Goal: Information Seeking & Learning: Learn about a topic

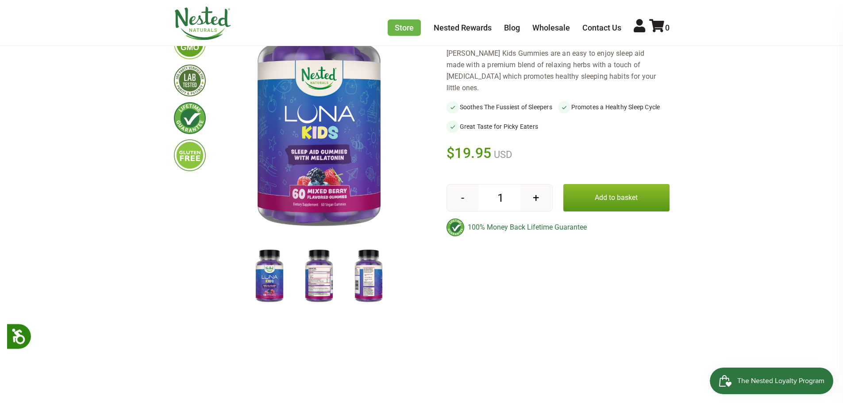
click at [369, 282] on img at bounding box center [369, 277] width 44 height 58
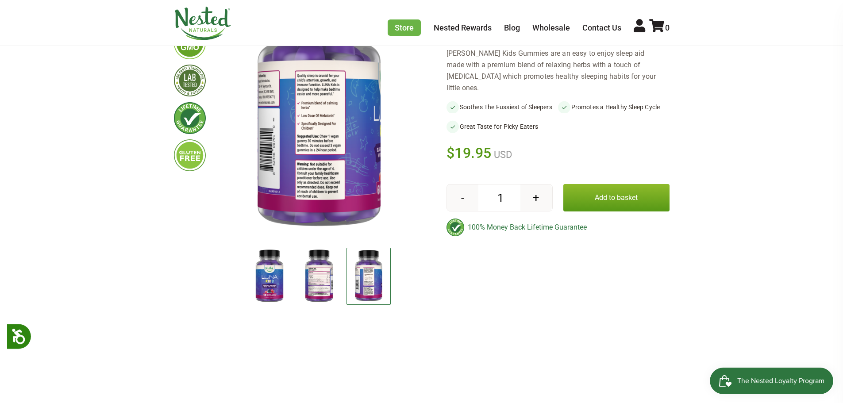
click at [313, 282] on img at bounding box center [319, 277] width 44 height 58
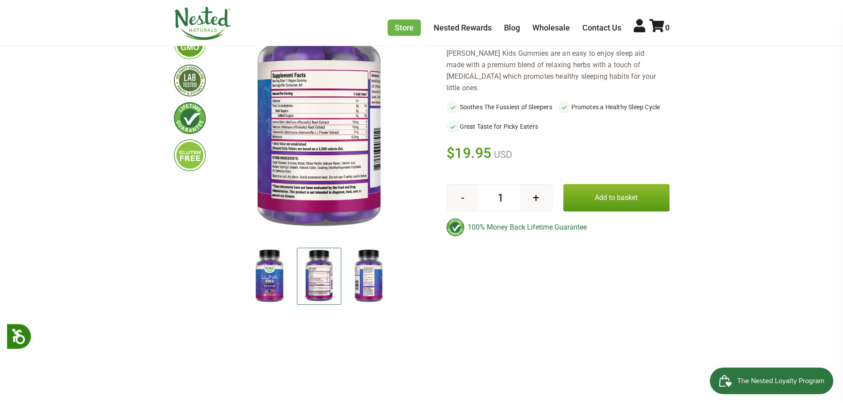
click at [313, 282] on img at bounding box center [319, 276] width 44 height 57
click at [376, 273] on img at bounding box center [369, 277] width 44 height 58
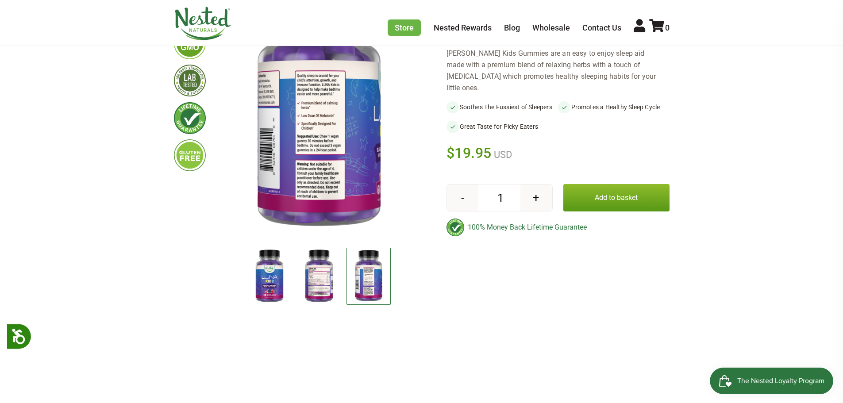
click at [326, 282] on img at bounding box center [319, 277] width 44 height 58
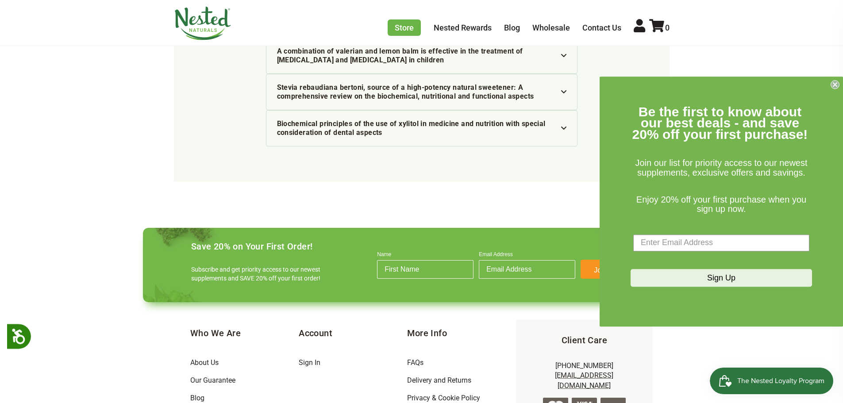
scroll to position [2196, 0]
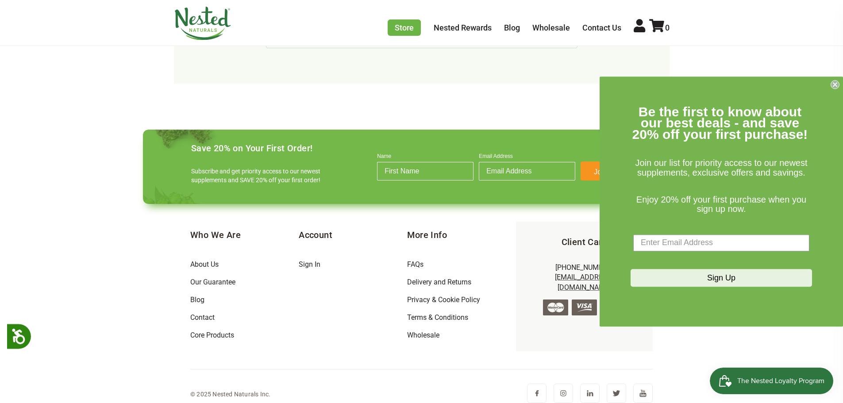
click at [145, 202] on footer "Save 20% on Your First Order! Subscribe and get priority access to our newest s…" at bounding box center [422, 268] width 572 height 290
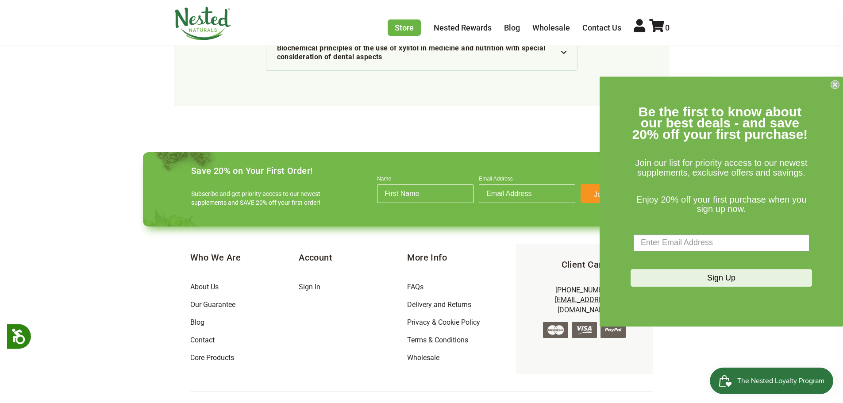
scroll to position [2152, 0]
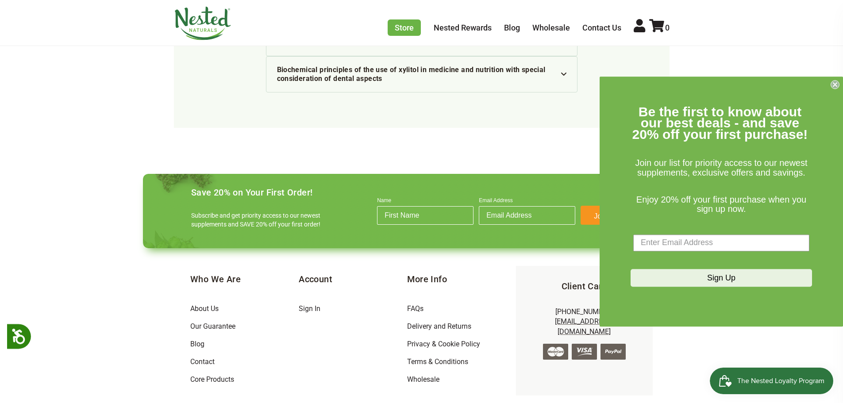
click at [834, 85] on circle "Close dialog" at bounding box center [835, 84] width 8 height 8
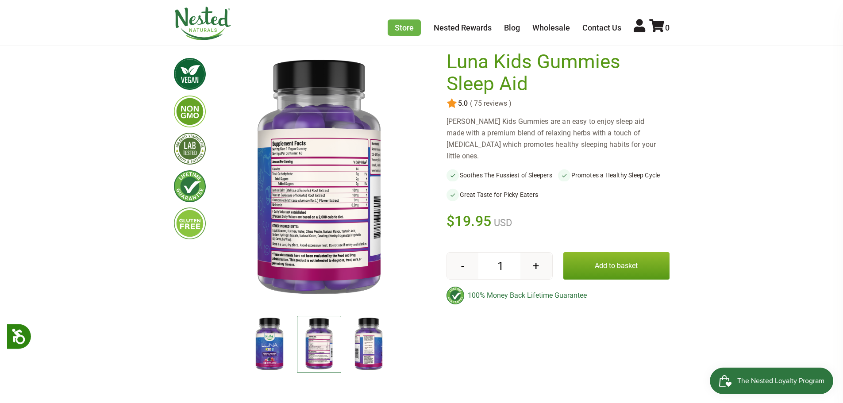
scroll to position [0, 0]
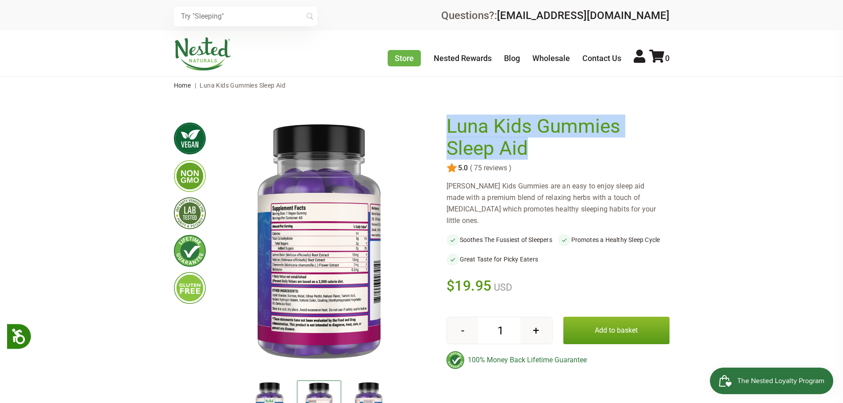
drag, startPoint x: 444, startPoint y: 124, endPoint x: 537, endPoint y: 146, distance: 95.0
click at [537, 146] on div "×" at bounding box center [422, 276] width 496 height 328
copy div "Luna Kids Gummies Sleep Aid"
drag, startPoint x: 273, startPoint y: 394, endPoint x: 274, endPoint y: 381, distance: 12.5
click at [273, 394] on img at bounding box center [269, 410] width 44 height 58
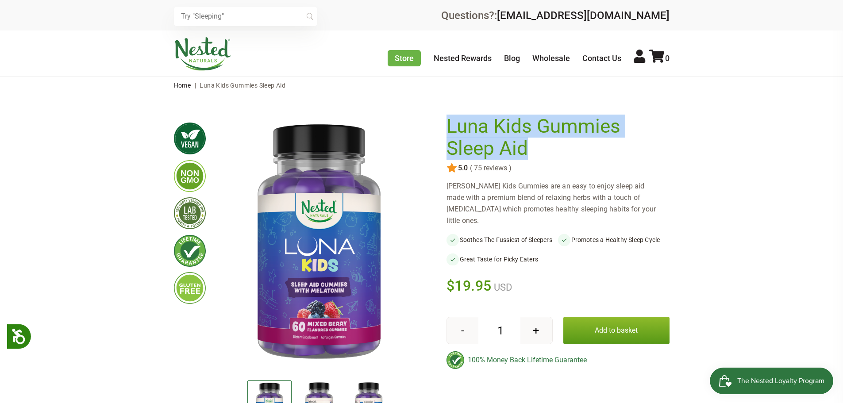
click at [309, 238] on img at bounding box center [319, 245] width 198 height 258
click at [319, 393] on img at bounding box center [319, 410] width 44 height 58
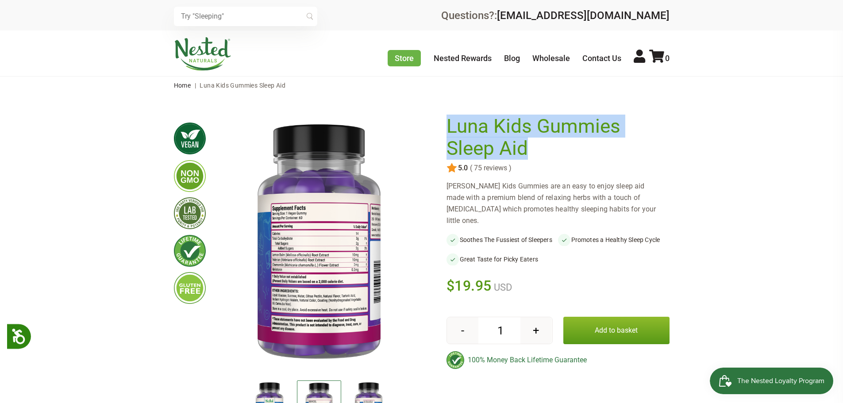
click at [332, 244] on img at bounding box center [319, 245] width 198 height 258
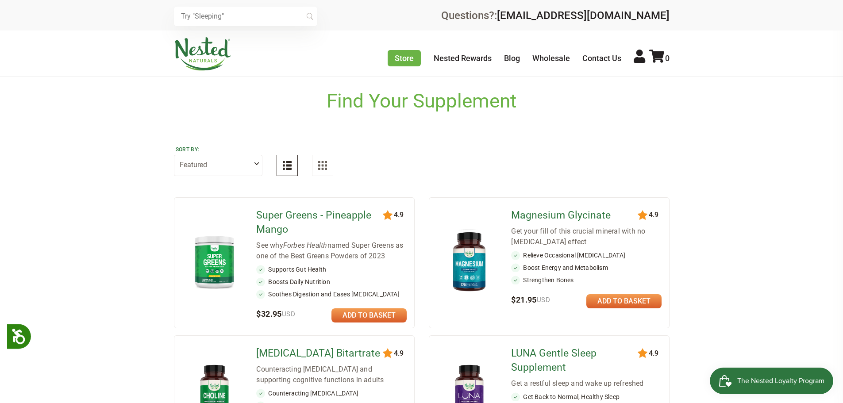
click at [215, 266] on img at bounding box center [215, 262] width 52 height 60
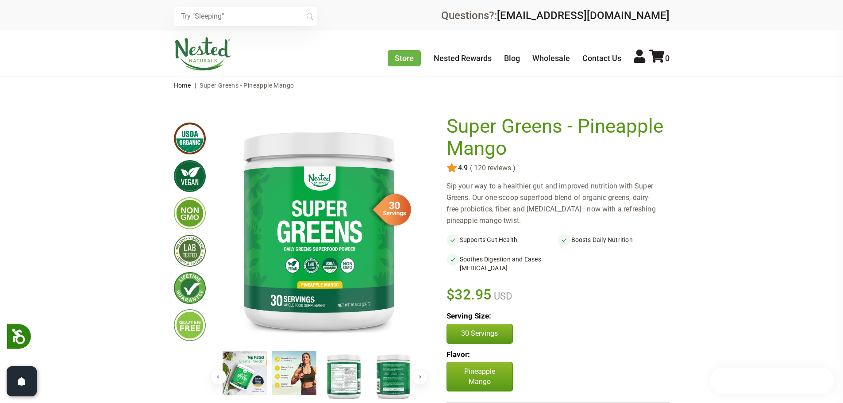
click at [421, 369] on button "Next" at bounding box center [420, 377] width 16 height 16
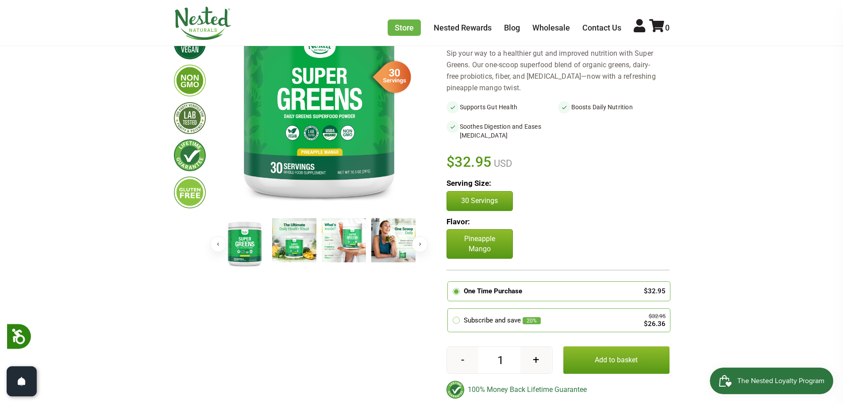
click at [422, 241] on button "Next" at bounding box center [420, 244] width 16 height 16
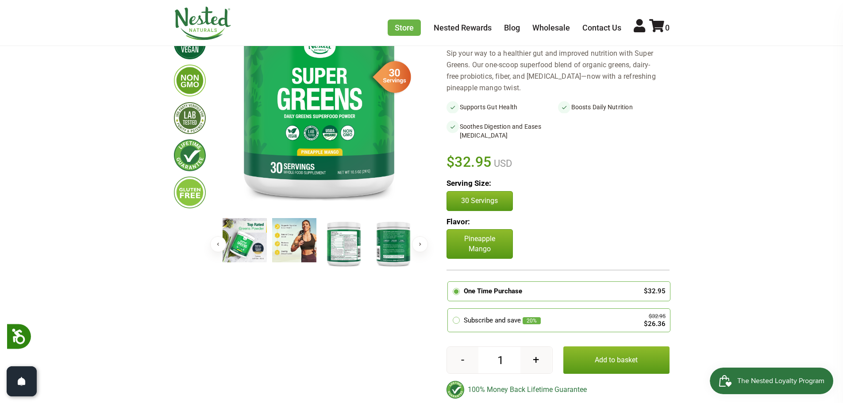
click at [422, 241] on button "Next" at bounding box center [420, 244] width 16 height 16
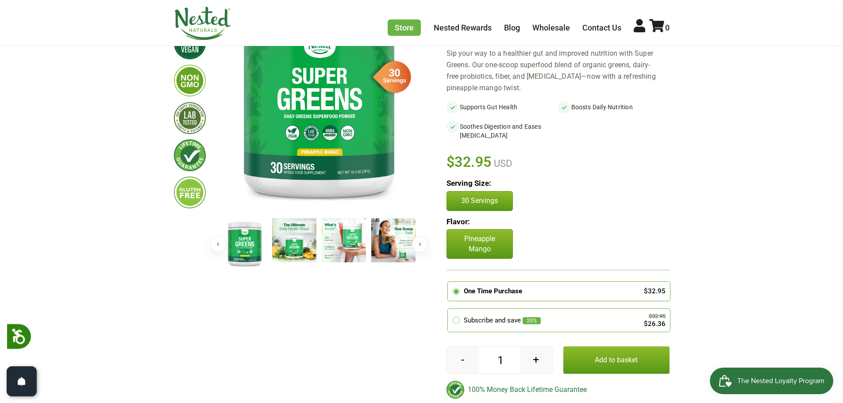
click at [247, 247] on img at bounding box center [245, 243] width 44 height 51
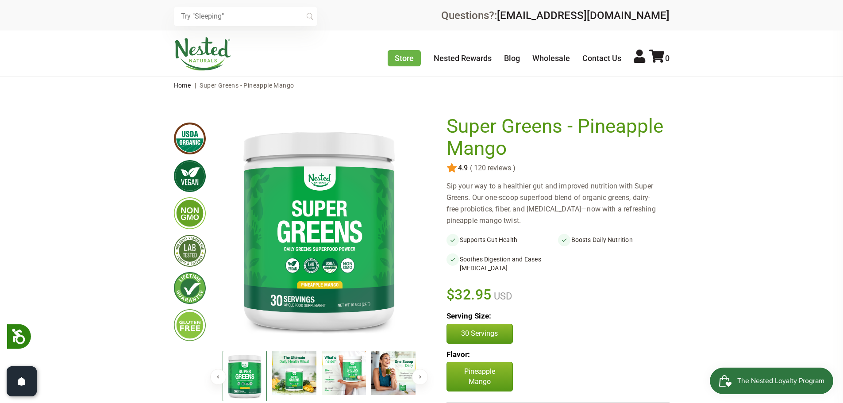
click at [417, 375] on button "Next" at bounding box center [420, 377] width 16 height 16
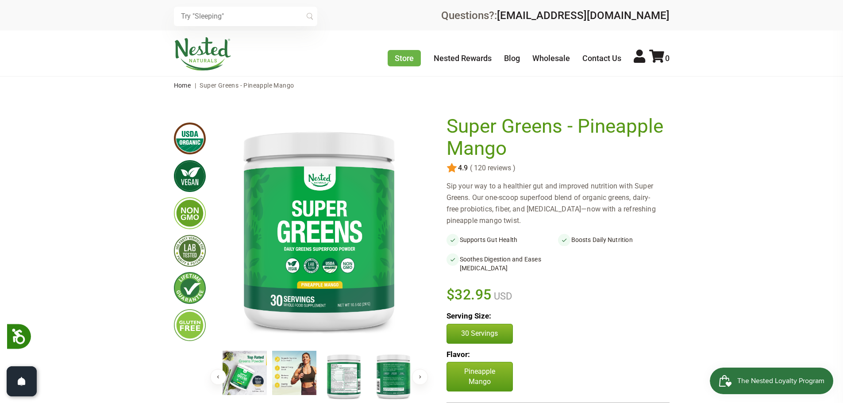
click at [348, 377] on img at bounding box center [344, 376] width 44 height 51
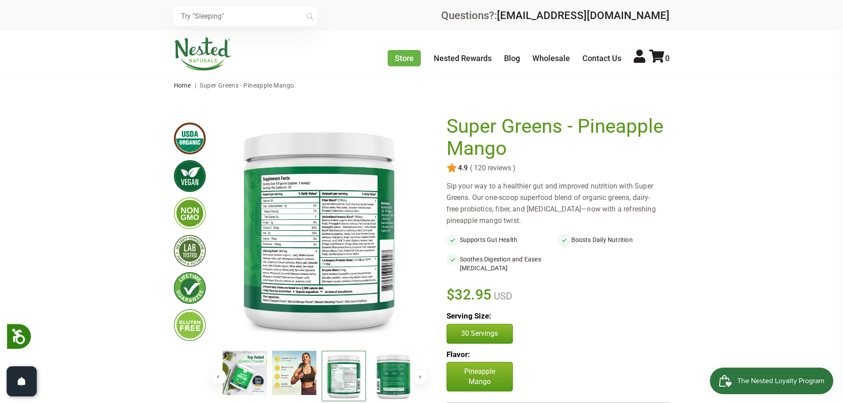
click at [393, 379] on img at bounding box center [393, 376] width 44 height 51
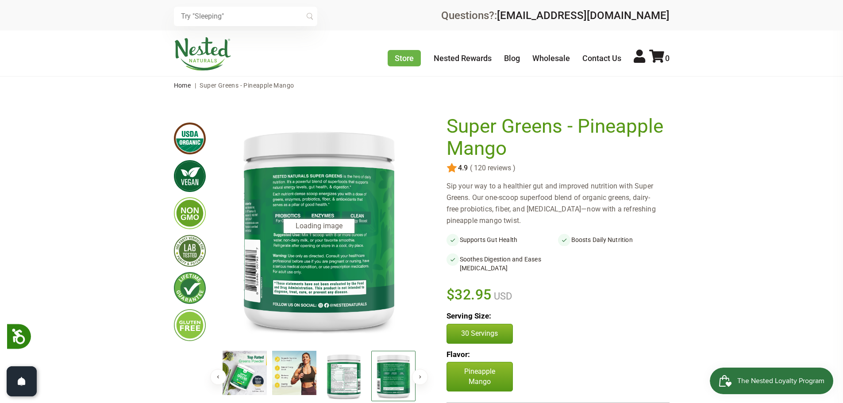
drag, startPoint x: 316, startPoint y: 222, endPoint x: 328, endPoint y: 191, distance: 33.4
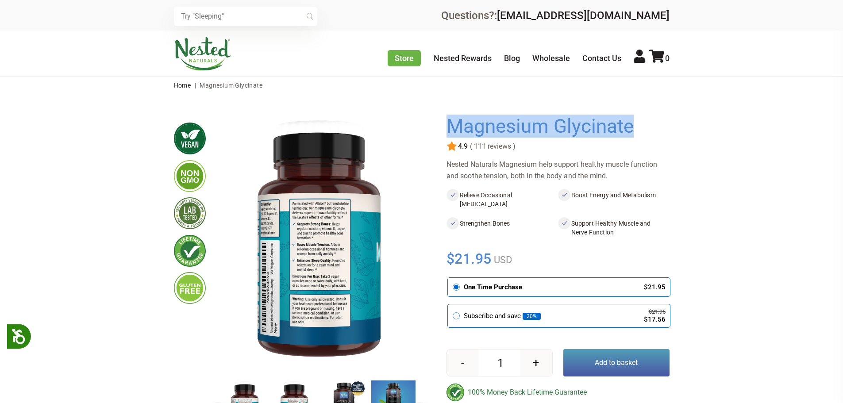
click at [642, 126] on div "× Previous" at bounding box center [422, 276] width 496 height 328
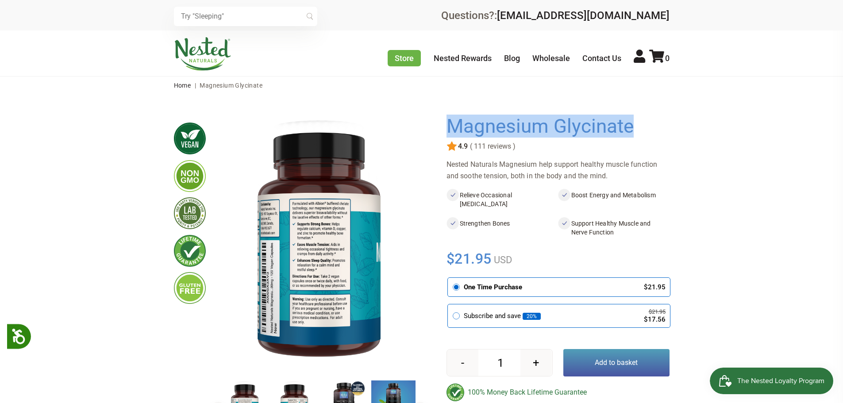
click at [244, 400] on img at bounding box center [245, 410] width 44 height 58
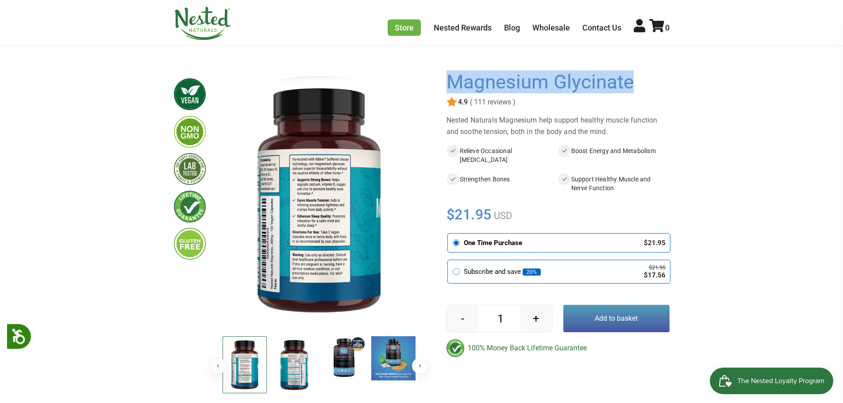
click at [339, 358] on img at bounding box center [344, 358] width 44 height 44
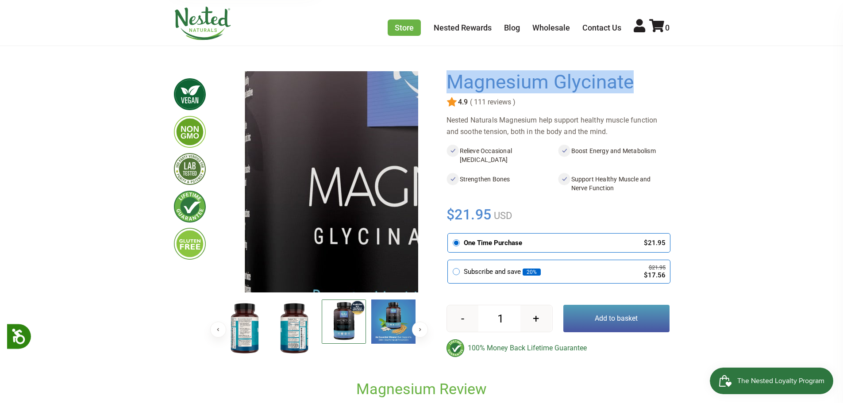
click at [281, 172] on img at bounding box center [450, 211] width 885 height 885
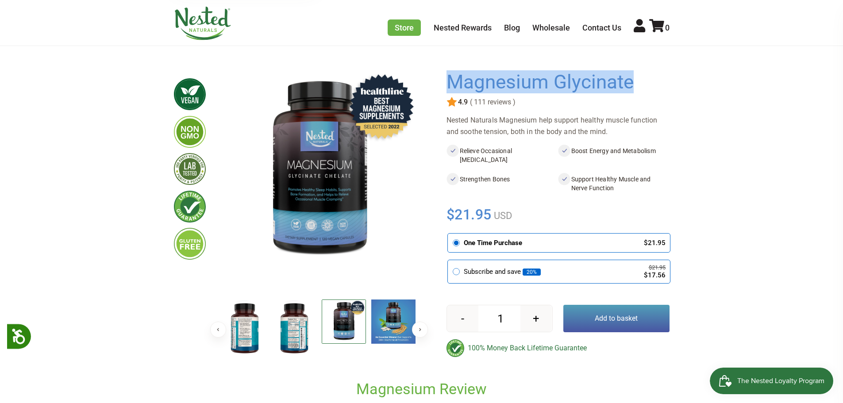
click at [415, 322] on img at bounding box center [393, 322] width 44 height 44
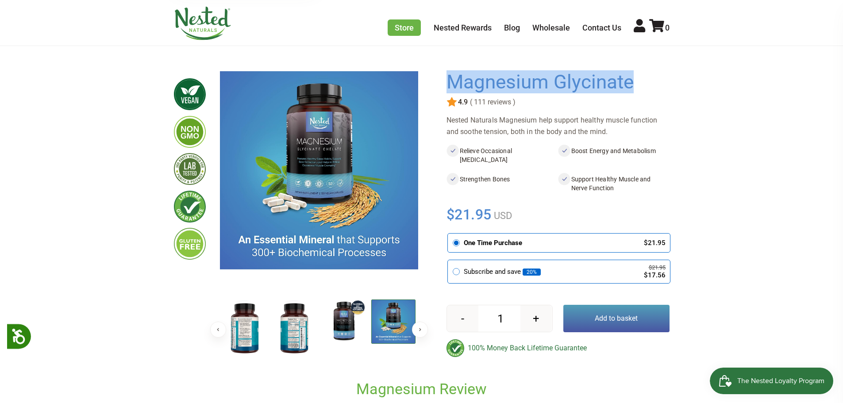
click at [418, 326] on button "Next" at bounding box center [420, 330] width 16 height 16
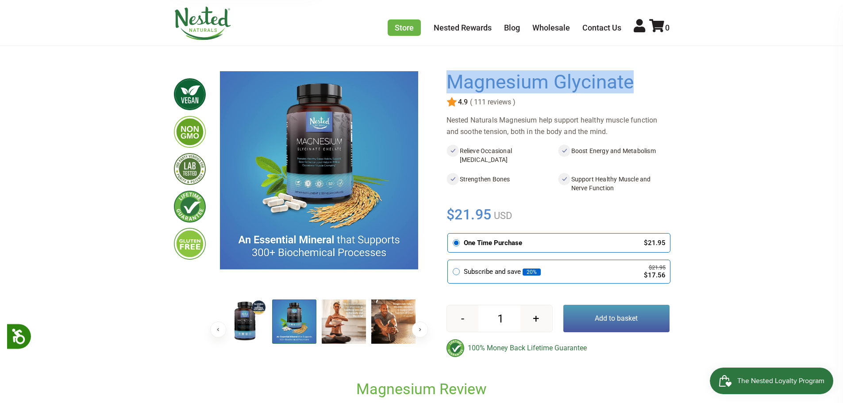
click at [418, 326] on button "Next" at bounding box center [420, 330] width 16 height 16
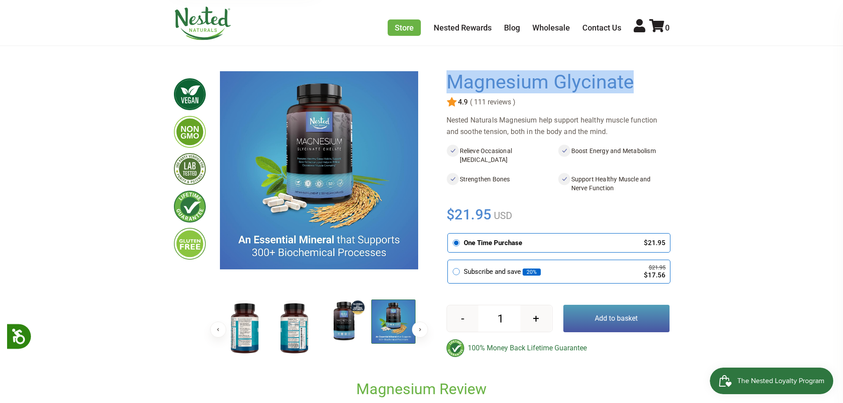
click at [418, 326] on button "Next" at bounding box center [420, 330] width 16 height 16
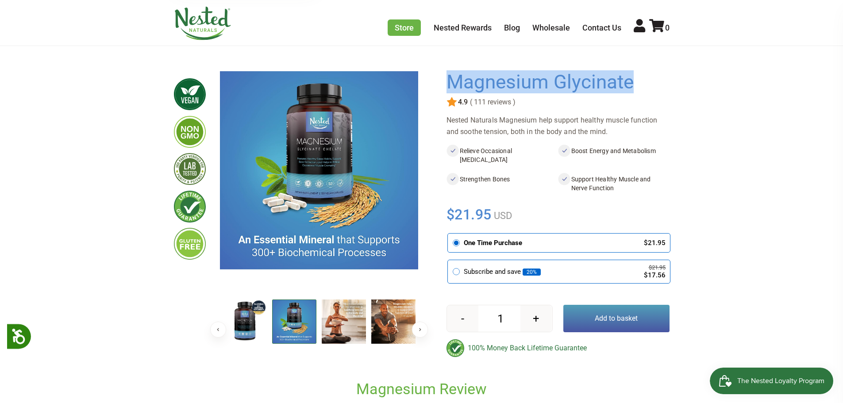
click at [418, 326] on button "Next" at bounding box center [420, 330] width 16 height 16
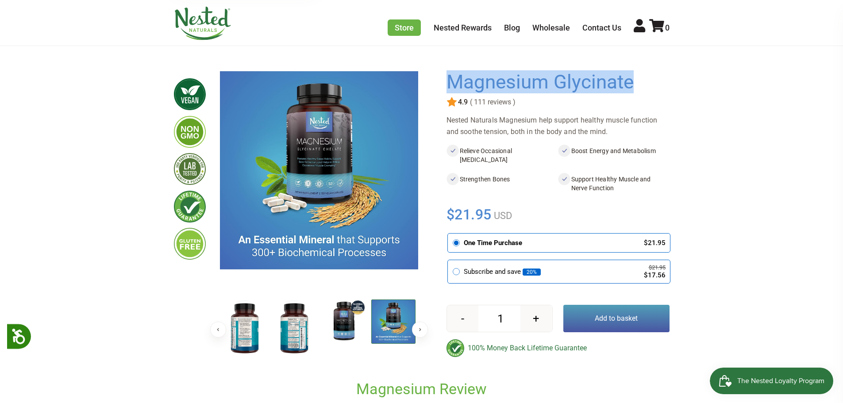
click at [354, 318] on img at bounding box center [344, 322] width 44 height 44
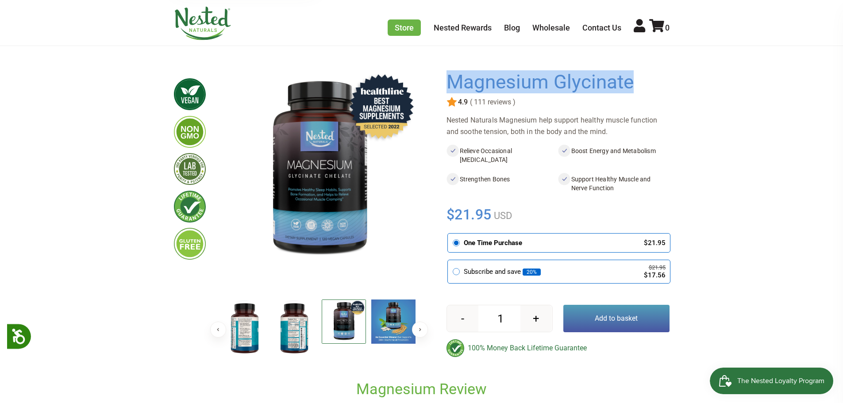
click at [243, 333] on img at bounding box center [245, 329] width 44 height 58
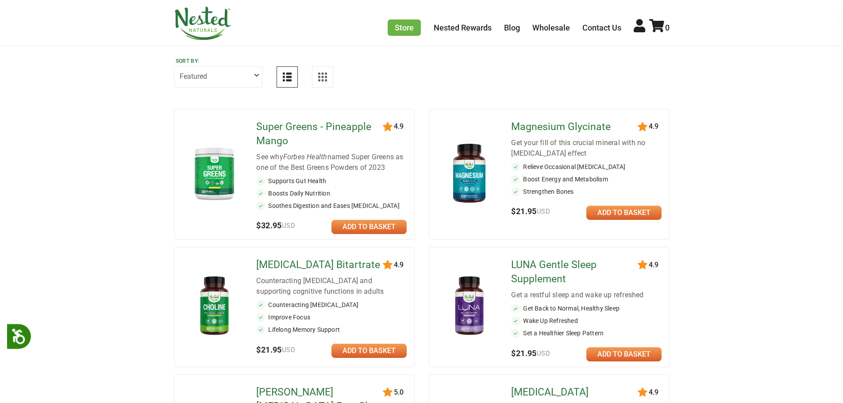
click at [206, 311] on img at bounding box center [215, 307] width 52 height 68
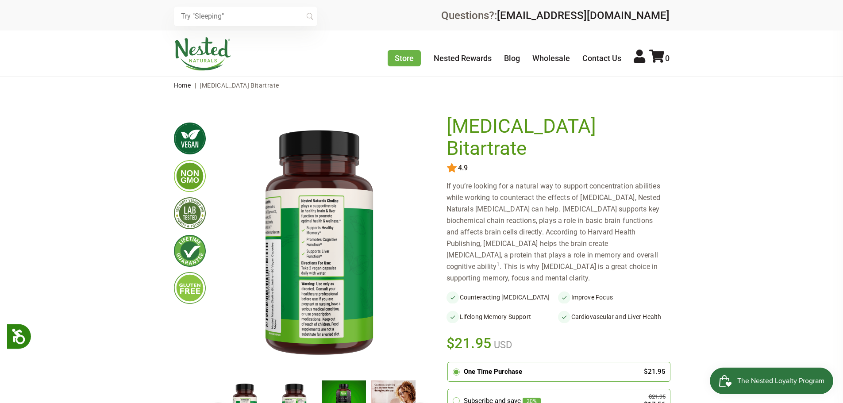
click at [252, 401] on img at bounding box center [245, 410] width 44 height 58
click at [244, 401] on img at bounding box center [245, 409] width 44 height 57
click at [303, 395] on img at bounding box center [294, 410] width 44 height 58
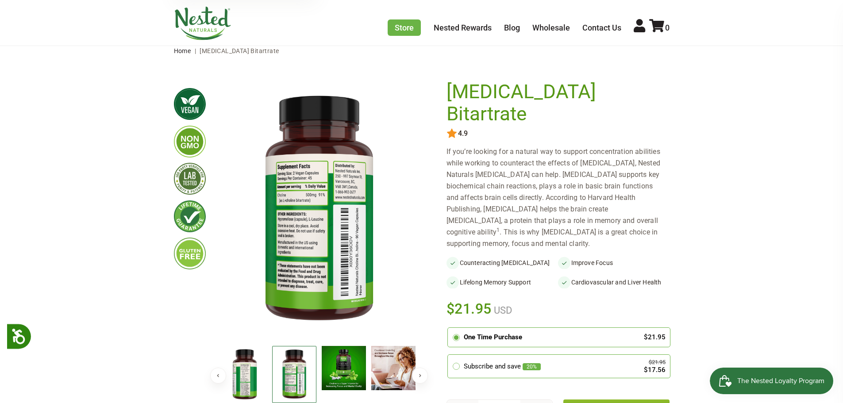
scroll to position [44, 0]
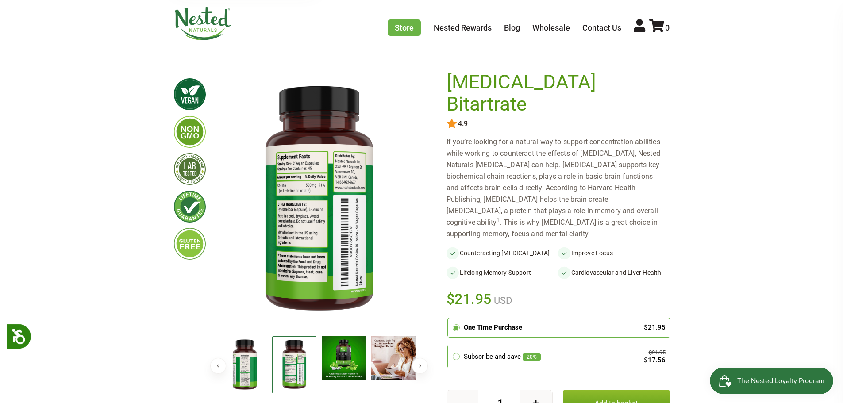
click at [423, 365] on button "Next" at bounding box center [420, 366] width 16 height 16
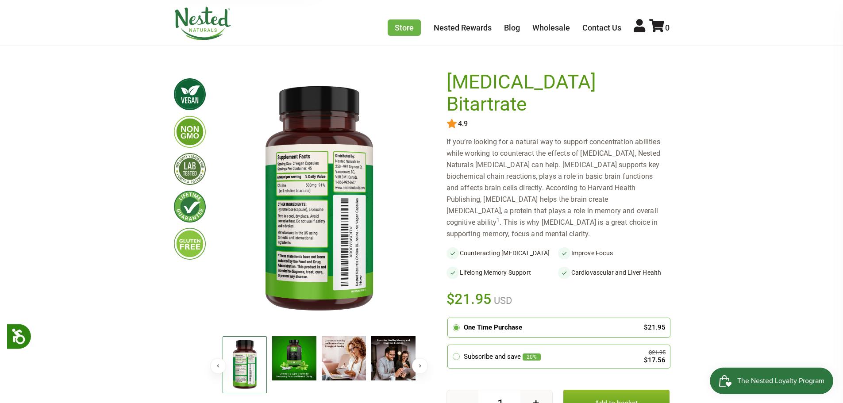
click at [423, 365] on button "Next" at bounding box center [420, 366] width 16 height 16
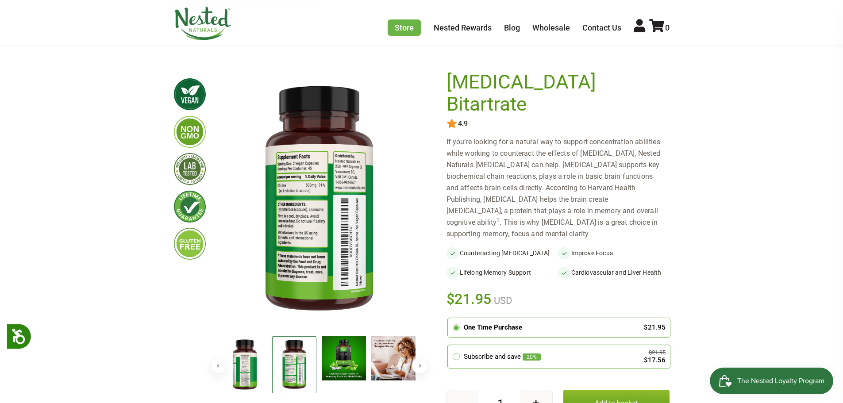
click at [423, 365] on button "Next" at bounding box center [420, 366] width 16 height 16
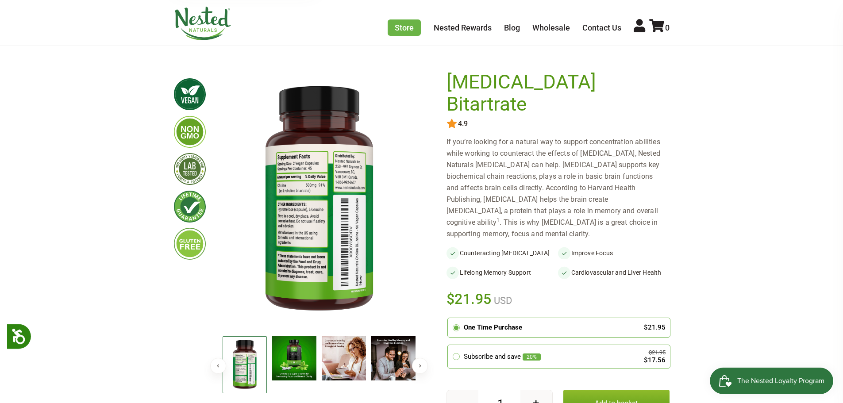
click at [423, 365] on button "Next" at bounding box center [420, 366] width 16 height 16
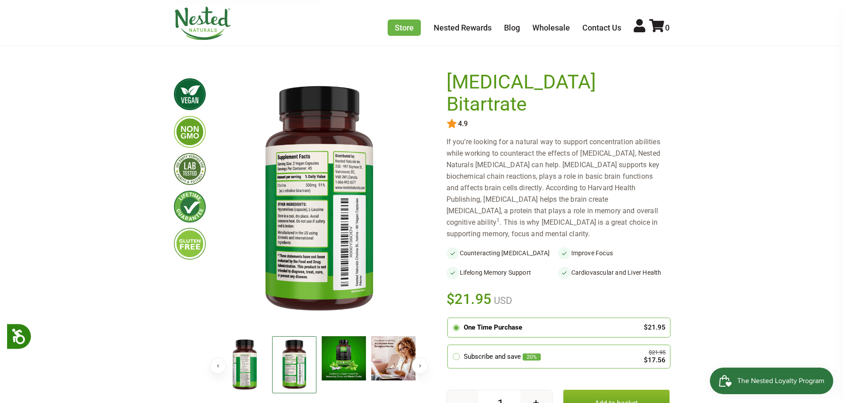
click at [423, 365] on button "Next" at bounding box center [420, 366] width 16 height 16
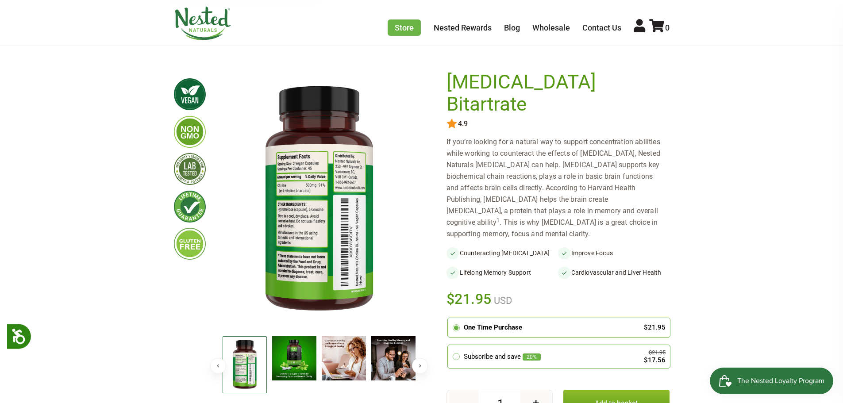
click at [423, 365] on button "Next" at bounding box center [420, 366] width 16 height 16
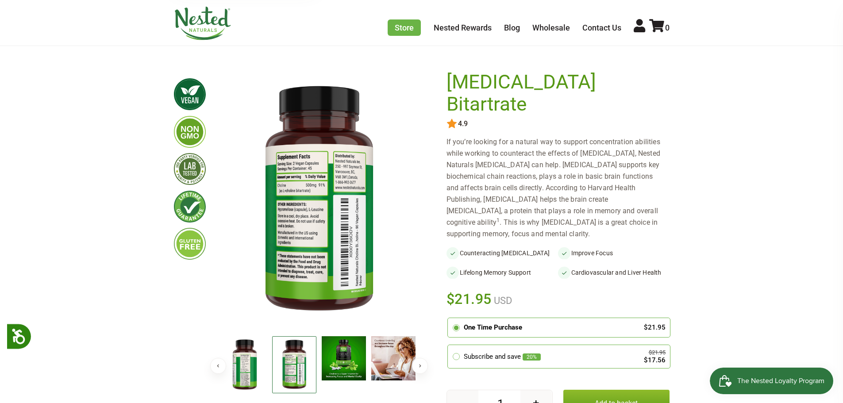
click at [346, 351] on img at bounding box center [344, 358] width 44 height 44
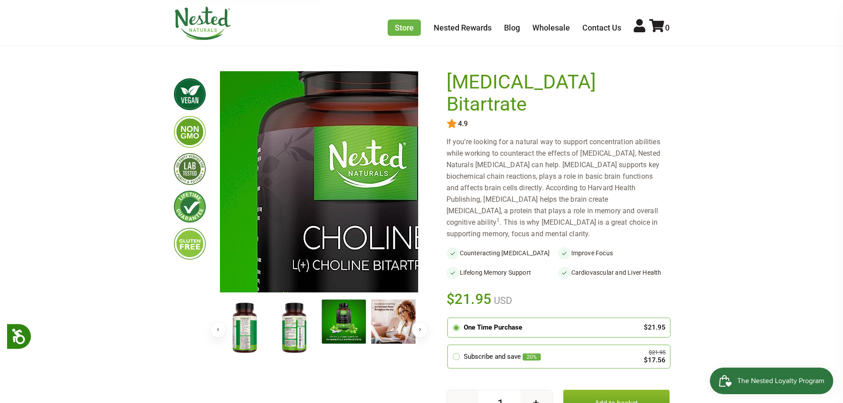
click at [297, 122] on img at bounding box center [371, 301] width 664 height 664
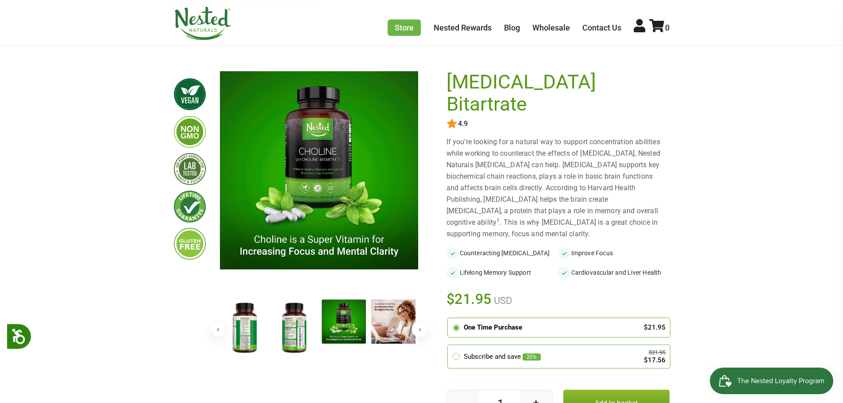
click at [346, 325] on img at bounding box center [344, 322] width 44 height 44
click at [245, 328] on img at bounding box center [245, 329] width 44 height 58
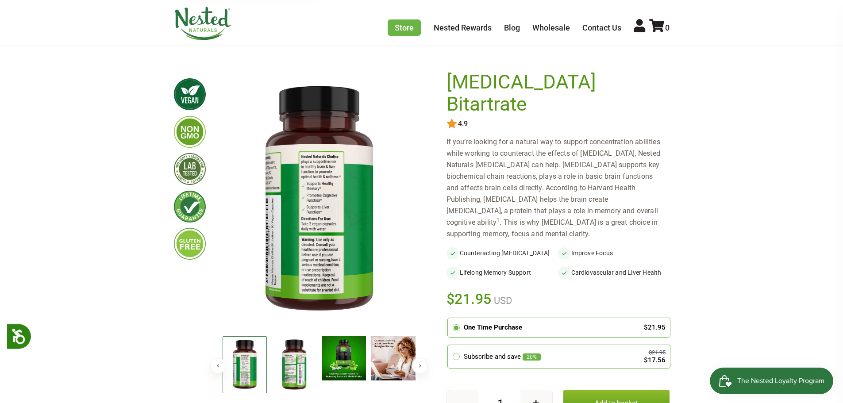
click at [298, 362] on img at bounding box center [294, 365] width 44 height 58
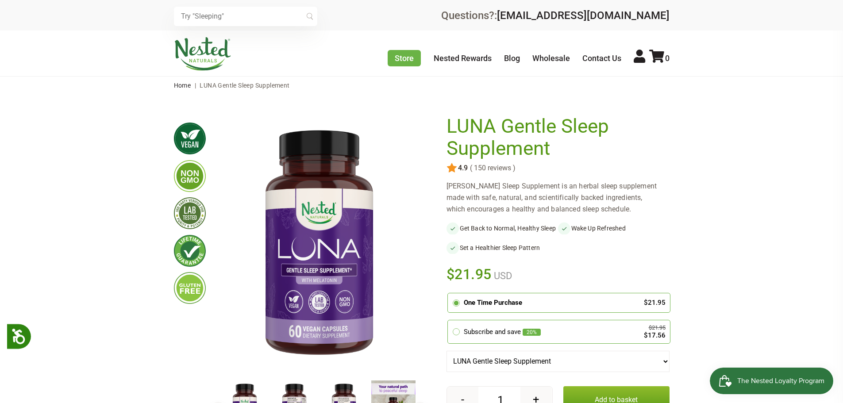
scroll to position [44, 0]
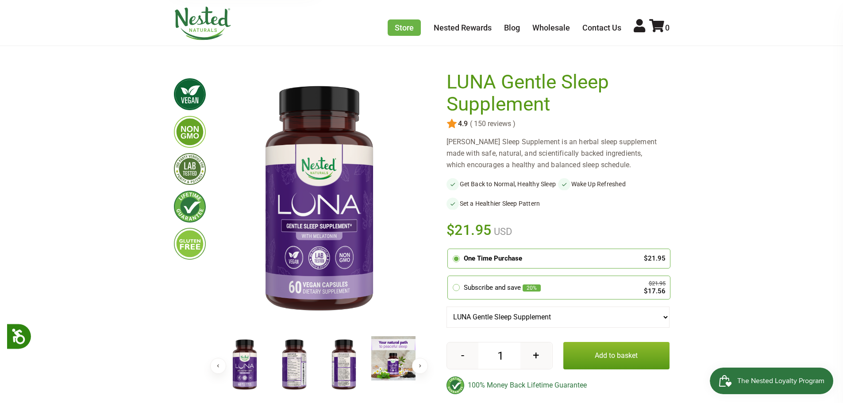
click at [298, 369] on img at bounding box center [294, 365] width 44 height 58
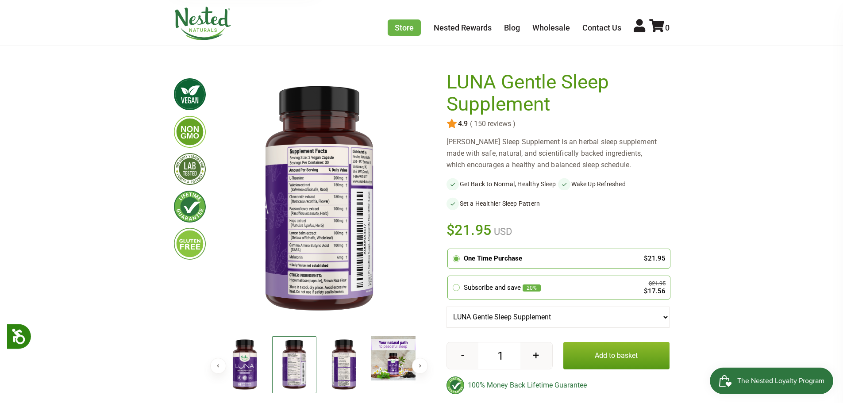
click at [342, 370] on img at bounding box center [344, 365] width 44 height 58
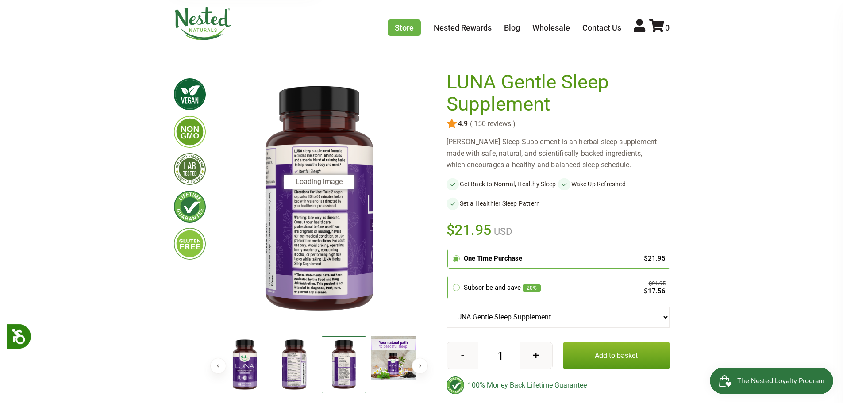
click at [343, 364] on img at bounding box center [344, 364] width 44 height 57
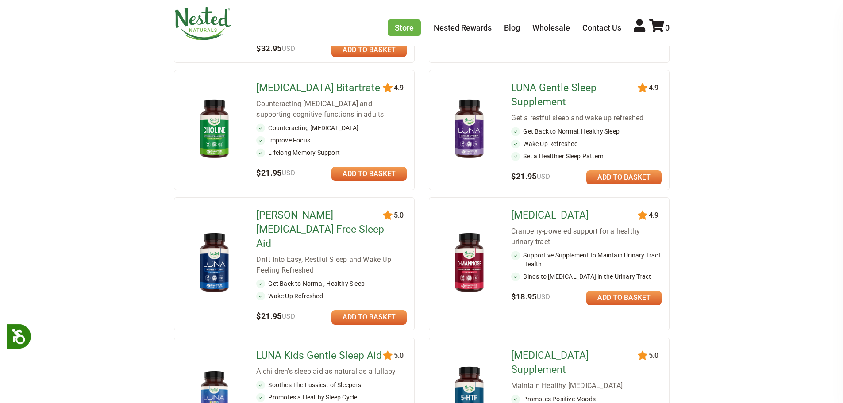
click at [219, 260] on img at bounding box center [215, 263] width 52 height 68
